Goal: Information Seeking & Learning: Learn about a topic

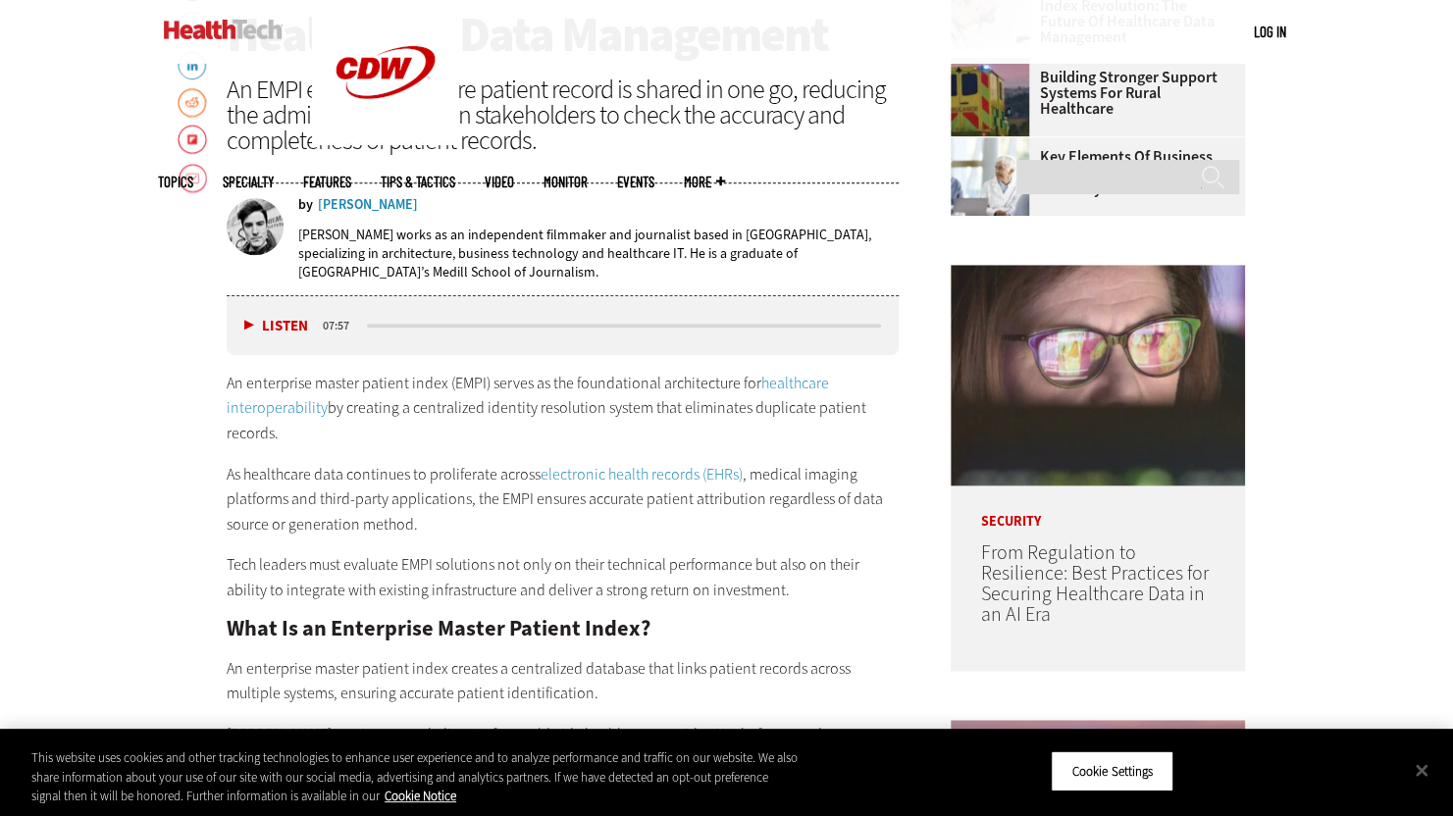
scroll to position [883, 0]
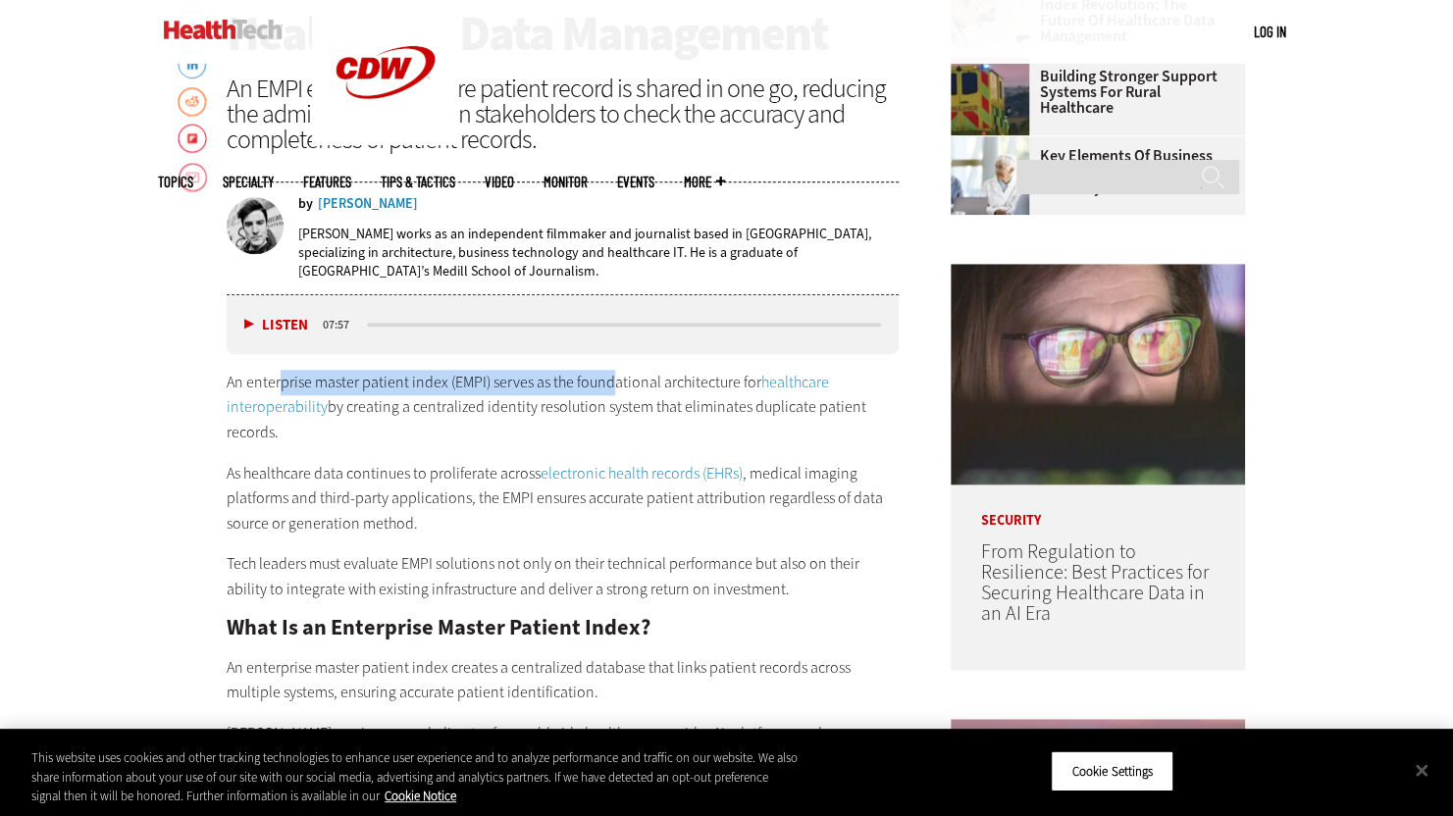
drag, startPoint x: 282, startPoint y: 382, endPoint x: 607, endPoint y: 377, distance: 324.7
click at [607, 377] on p "An enterprise master patient index (EMPI) serves as the foundational architectu…" at bounding box center [563, 408] width 673 height 76
drag, startPoint x: 607, startPoint y: 377, endPoint x: 516, endPoint y: 383, distance: 91.4
click at [516, 383] on p "An enterprise master patient index (EMPI) serves as the foundational architectu…" at bounding box center [563, 408] width 673 height 76
click at [424, 384] on p "An enterprise master patient index (EMPI) serves as the foundational architectu…" at bounding box center [563, 408] width 673 height 76
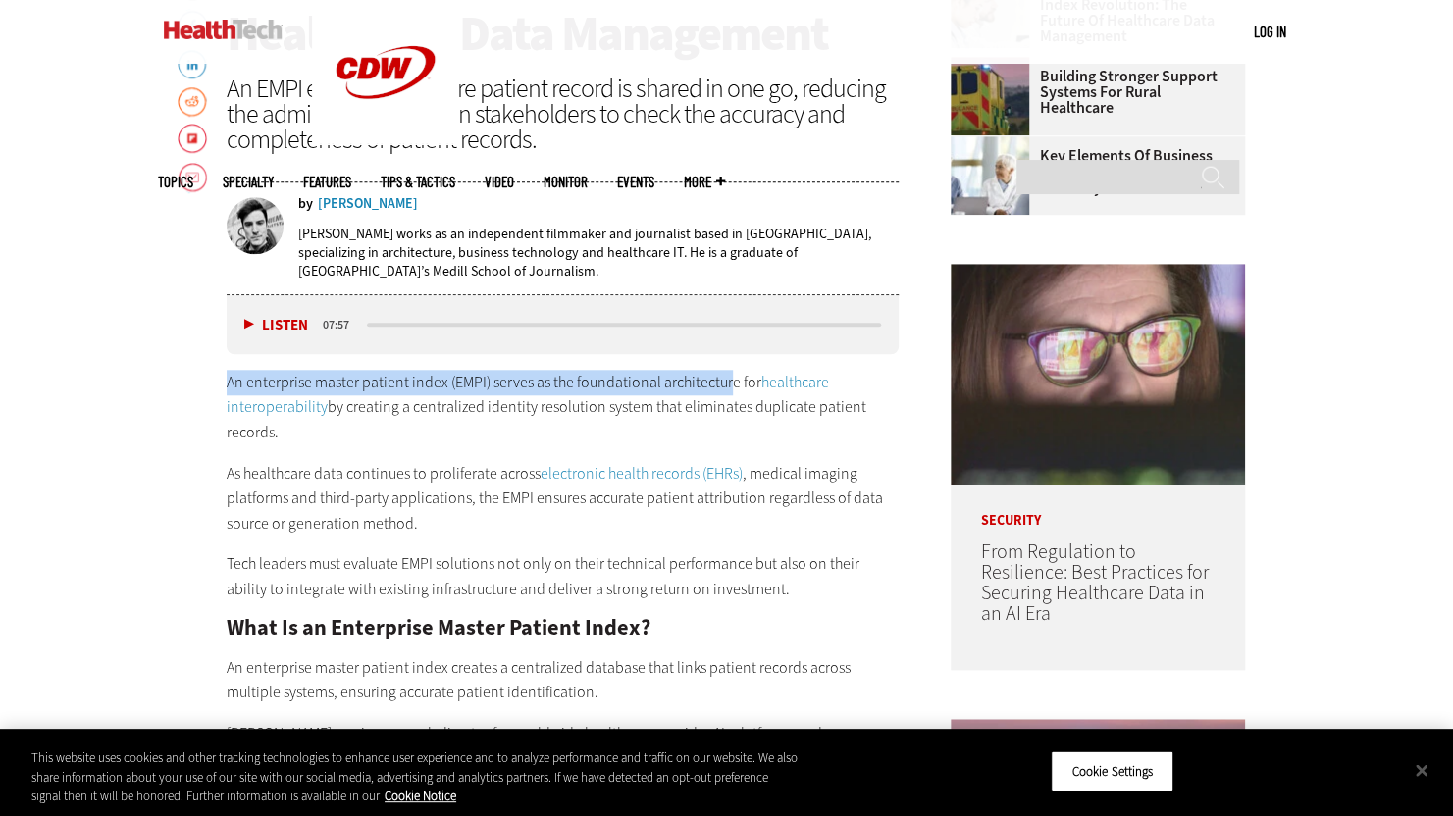
drag, startPoint x: 229, startPoint y: 379, endPoint x: 729, endPoint y: 379, distance: 500.2
click at [729, 379] on p "An enterprise master patient index (EMPI) serves as the foundational architectu…" at bounding box center [563, 408] width 673 height 76
drag, startPoint x: 729, startPoint y: 379, endPoint x: 535, endPoint y: 404, distance: 195.9
click at [535, 404] on p "An enterprise master patient index (EMPI) serves as the foundational architectu…" at bounding box center [563, 408] width 673 height 76
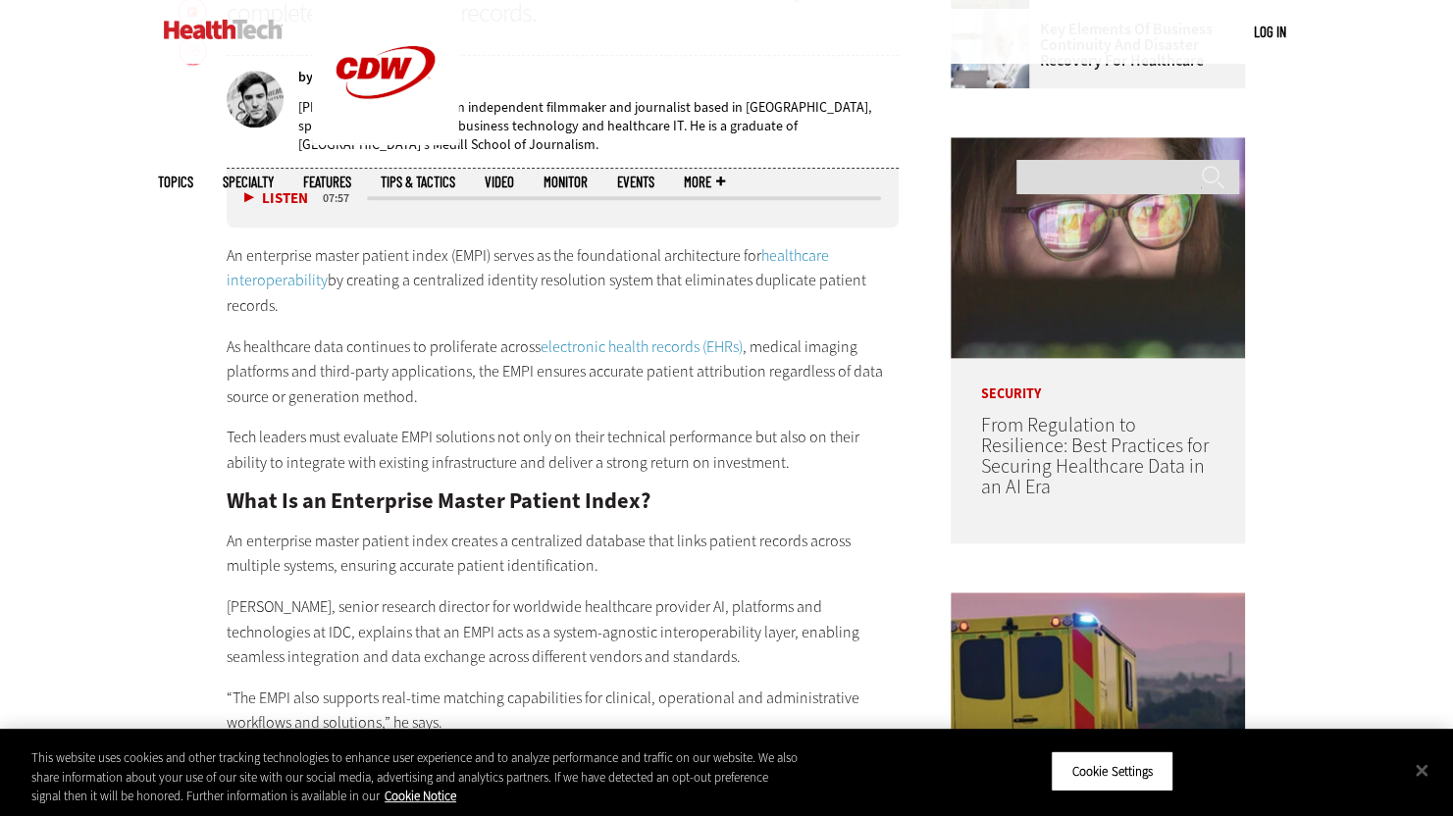
scroll to position [981, 0]
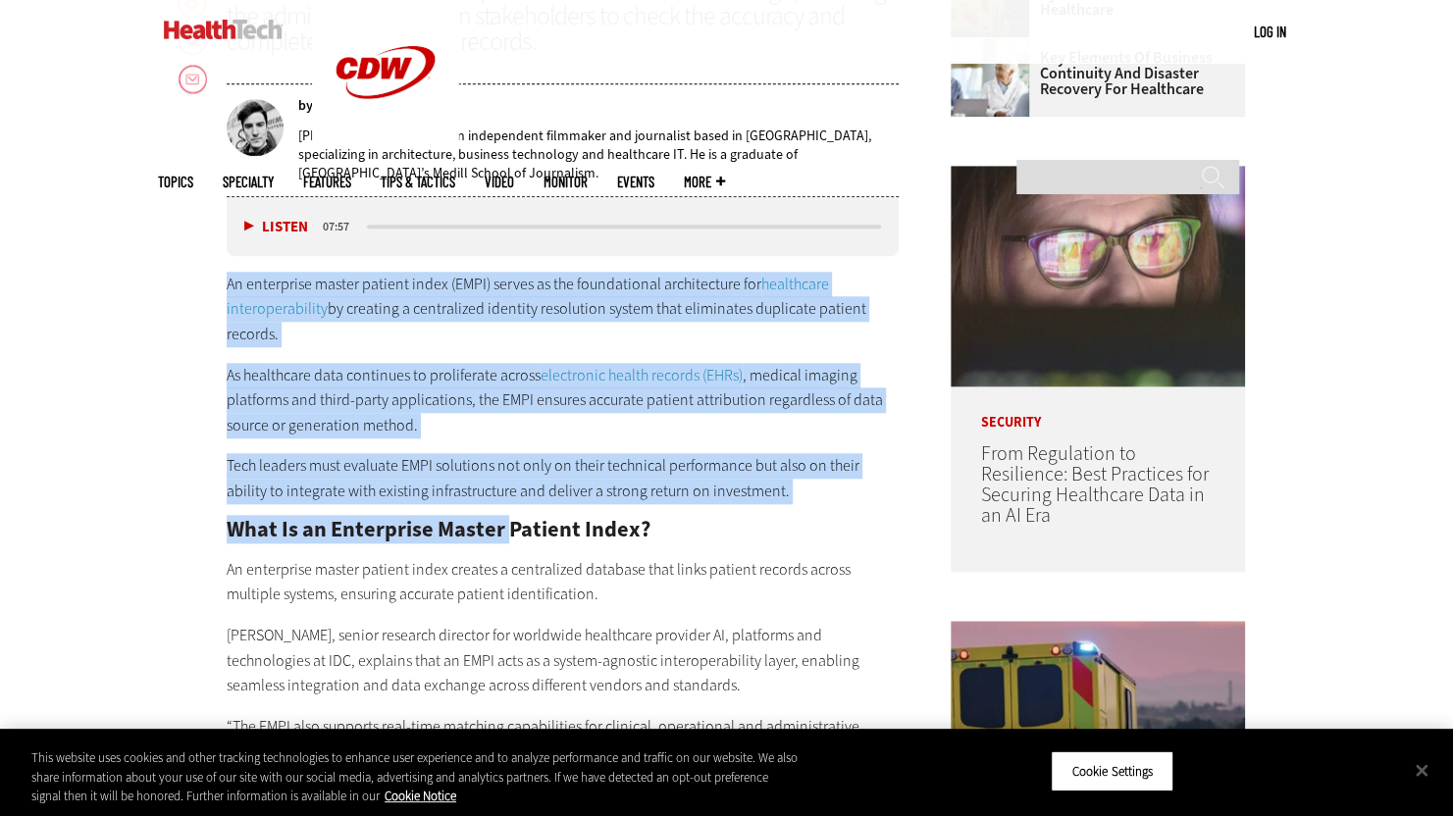
drag, startPoint x: 226, startPoint y: 281, endPoint x: 505, endPoint y: 523, distance: 369.9
click at [505, 524] on div "An enterprise master patient index (EMPI) serves as the foundational architectu…" at bounding box center [563, 539] width 673 height 534
drag, startPoint x: 505, startPoint y: 523, endPoint x: 325, endPoint y: 377, distance: 232.2
click at [325, 377] on p "As healthcare data continues to proliferate across electronic health records (E…" at bounding box center [563, 401] width 673 height 76
click at [372, 428] on p "As healthcare data continues to proliferate across electronic health records (E…" at bounding box center [563, 401] width 673 height 76
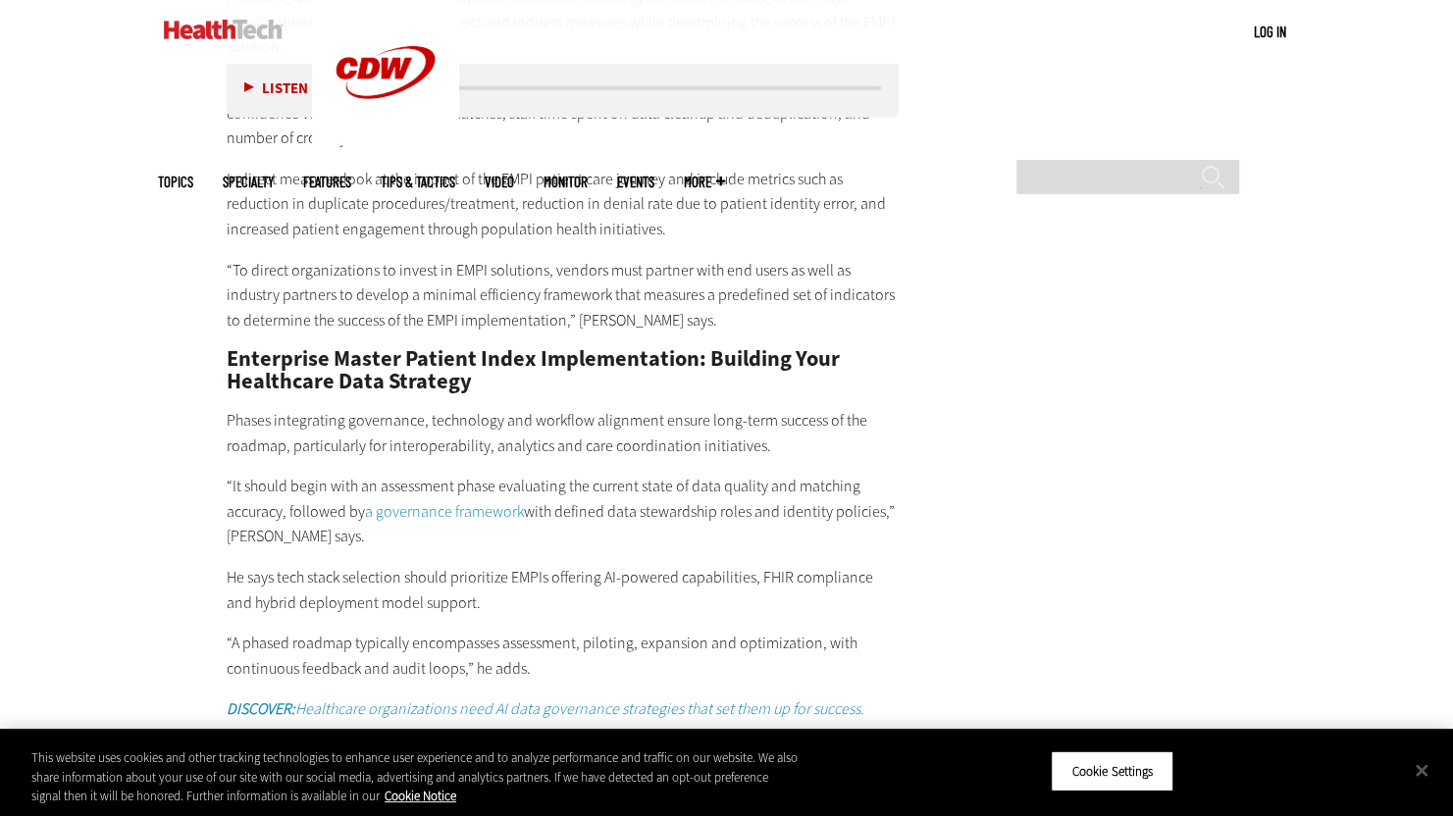
scroll to position [3531, 0]
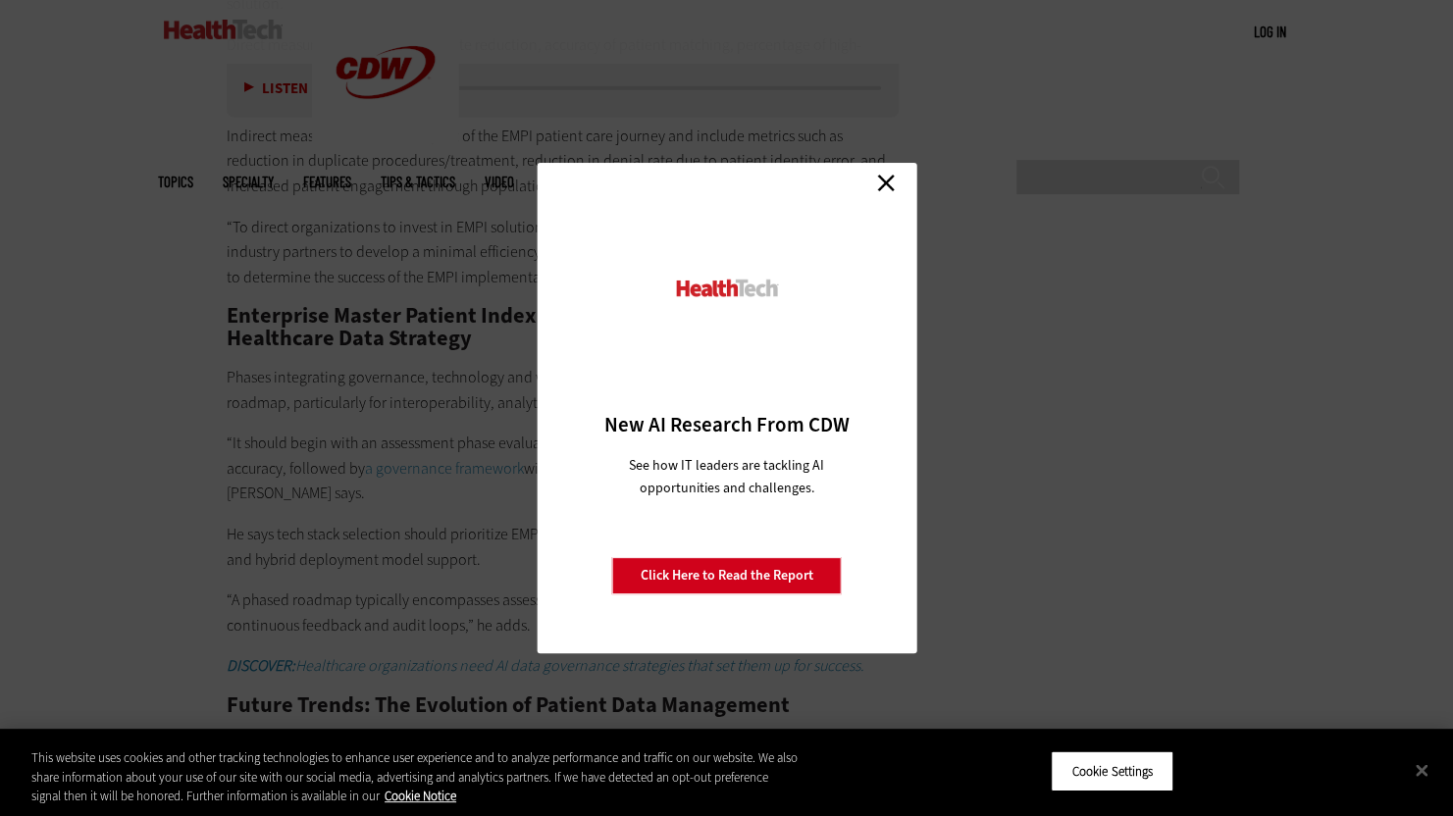
click at [896, 184] on link "Close" at bounding box center [885, 182] width 29 height 29
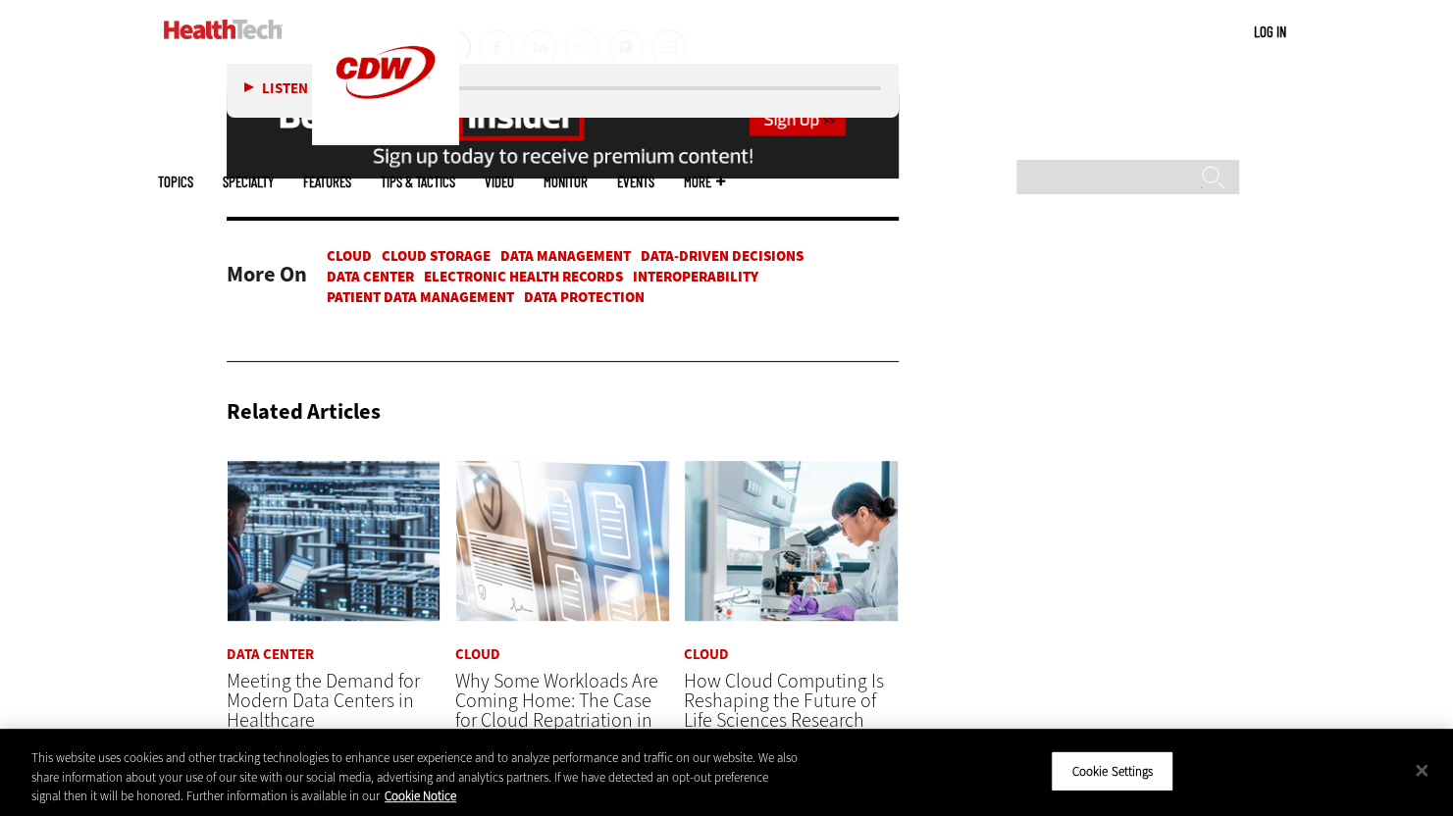
scroll to position [4806, 0]
